Goal: Find specific page/section: Find specific page/section

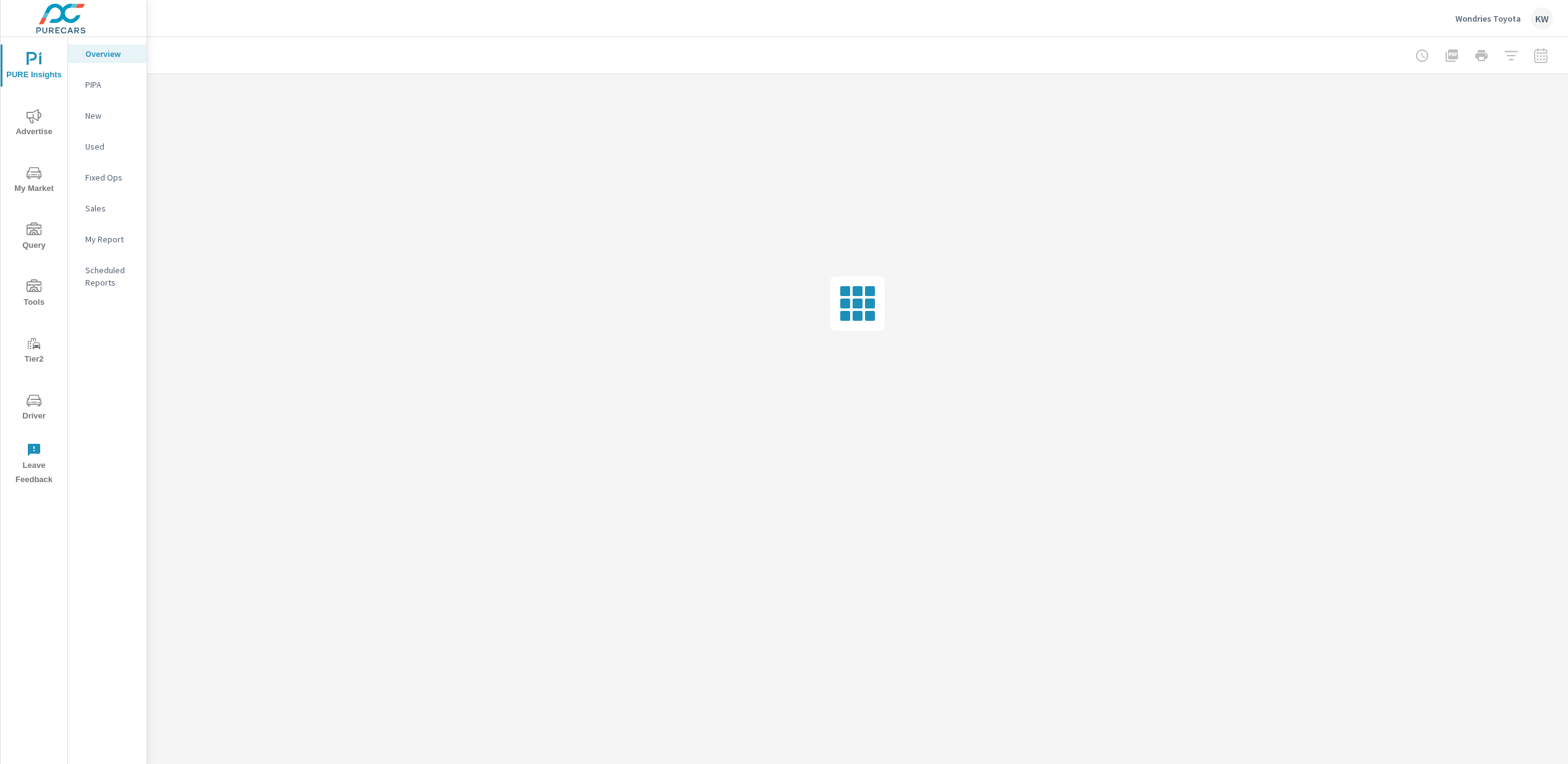
click at [29, 411] on span "Driver" at bounding box center [34, 408] width 59 height 30
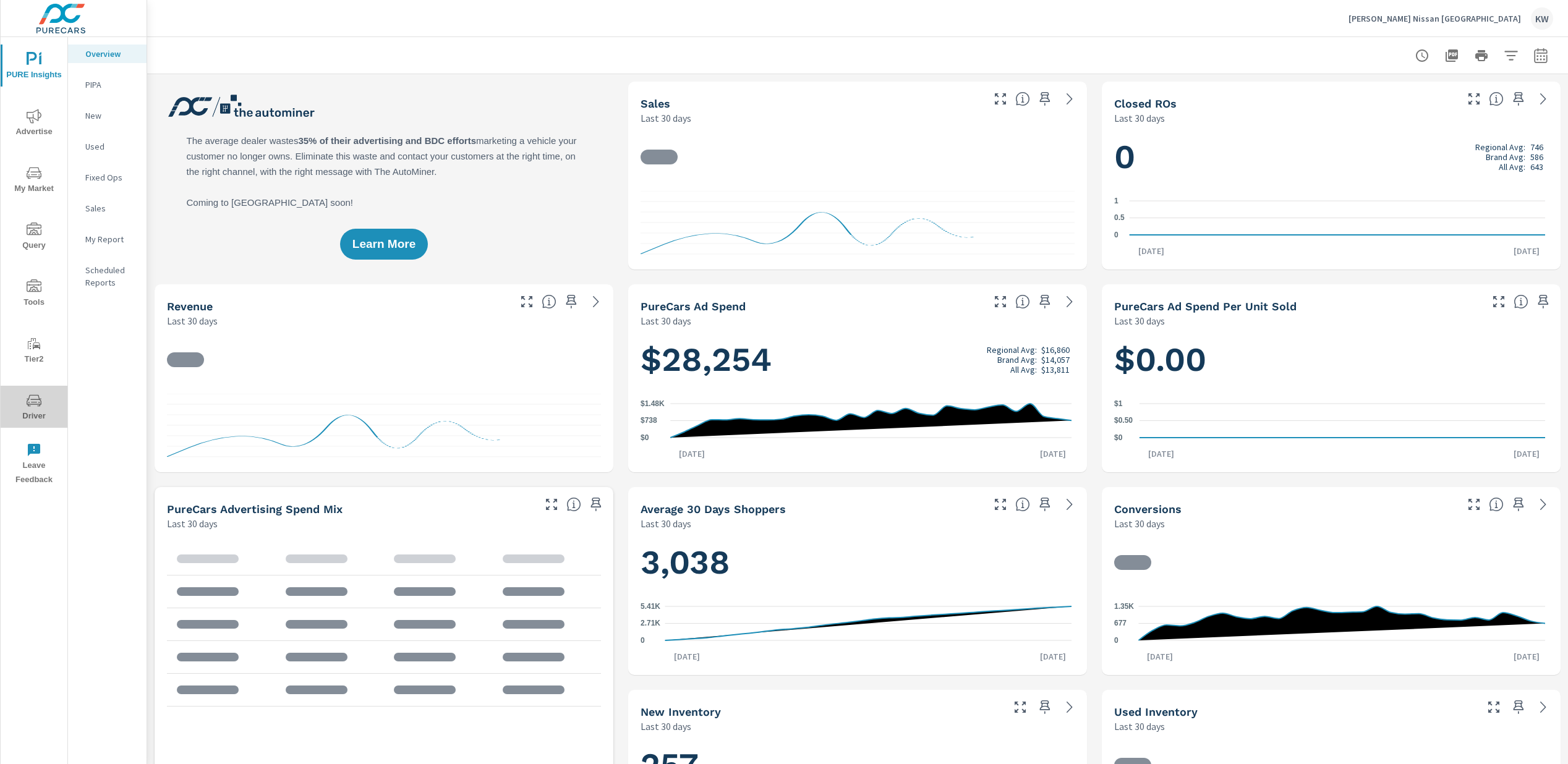
click at [39, 410] on span "Driver" at bounding box center [34, 408] width 59 height 30
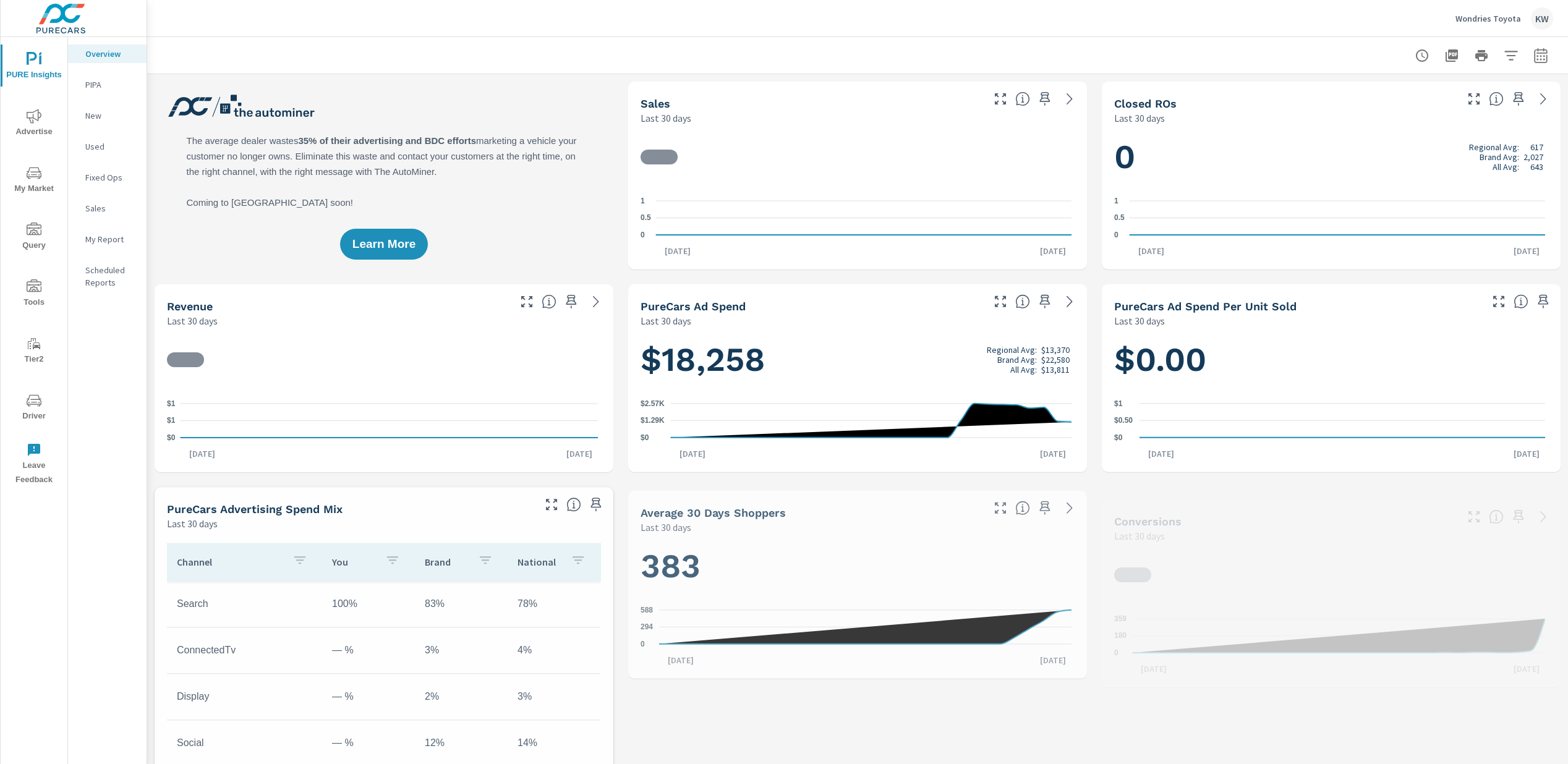
click at [37, 413] on span "Driver" at bounding box center [34, 408] width 59 height 30
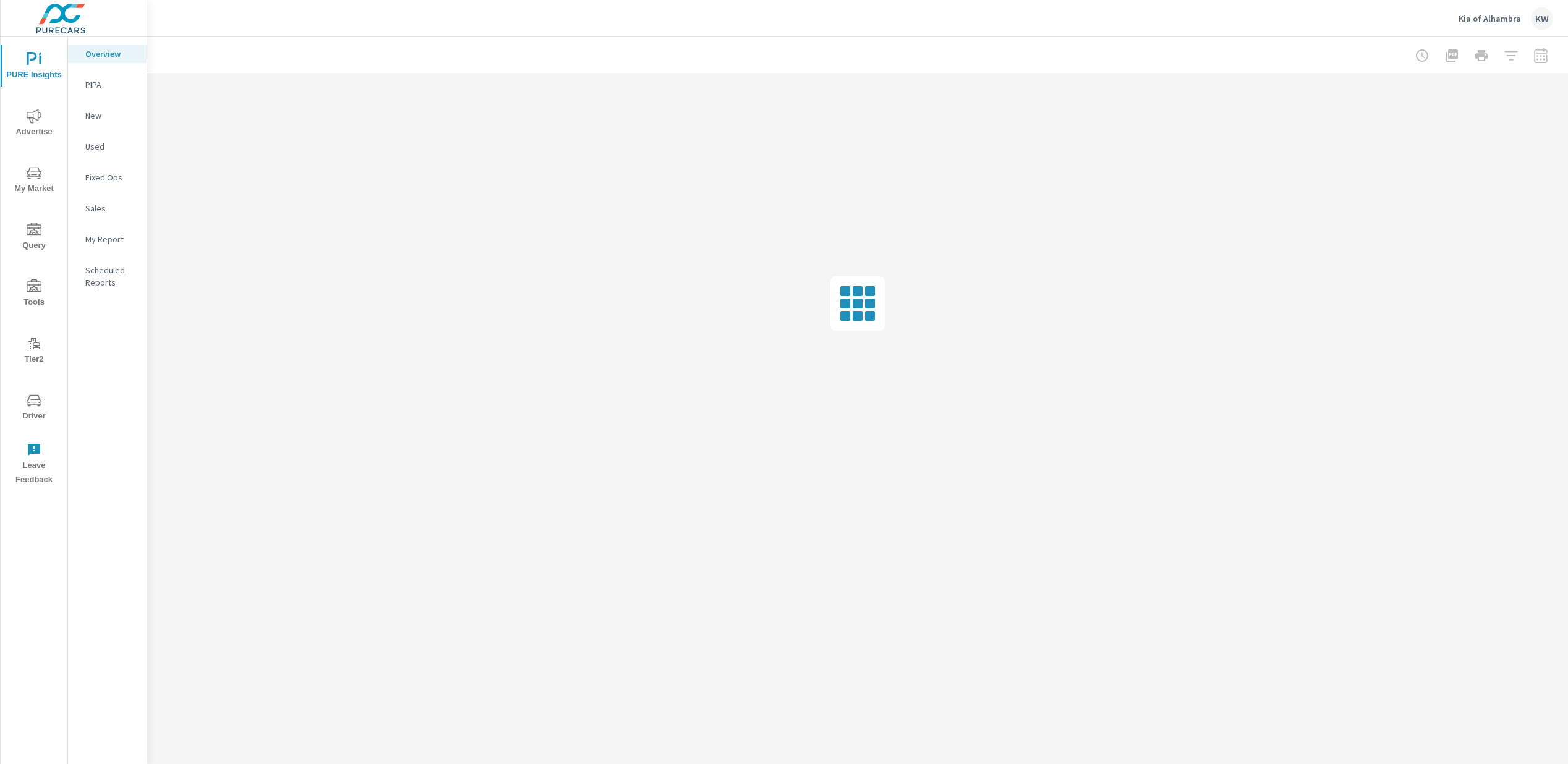
click at [41, 410] on span "Driver" at bounding box center [34, 408] width 59 height 30
